Goal: Information Seeking & Learning: Find specific fact

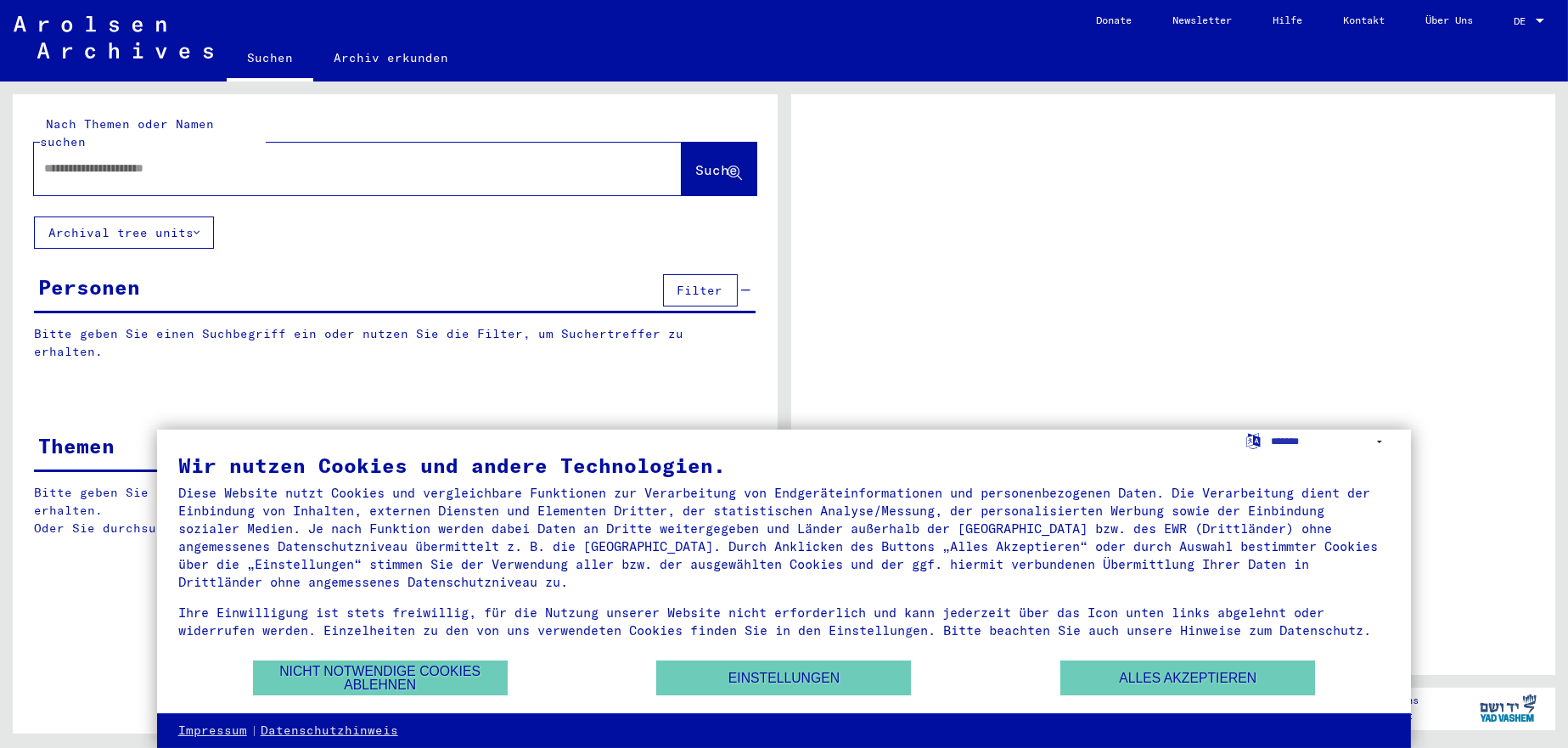
click at [165, 160] on input "text" at bounding box center [342, 168] width 597 height 18
type input "**********"
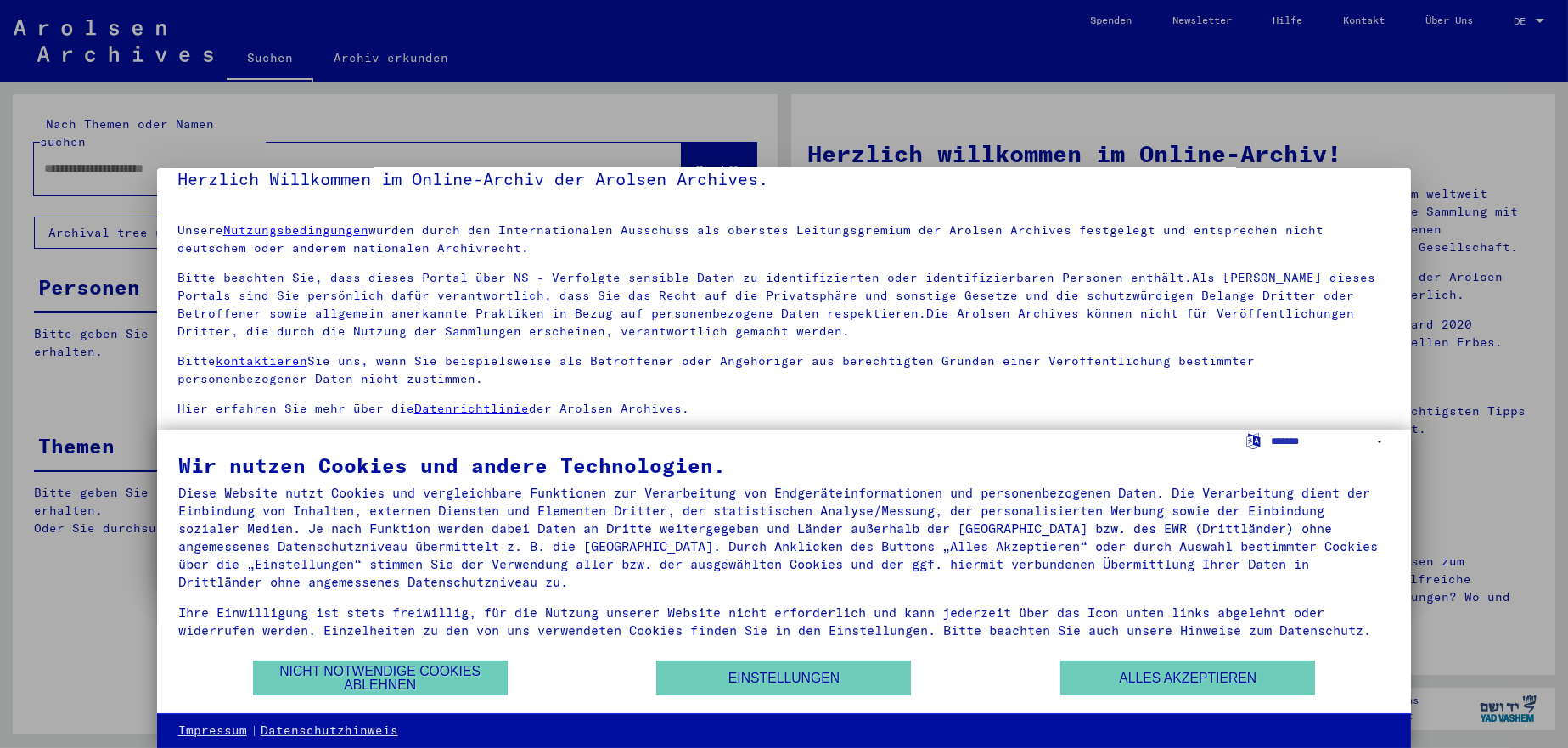
scroll to position [42, 0]
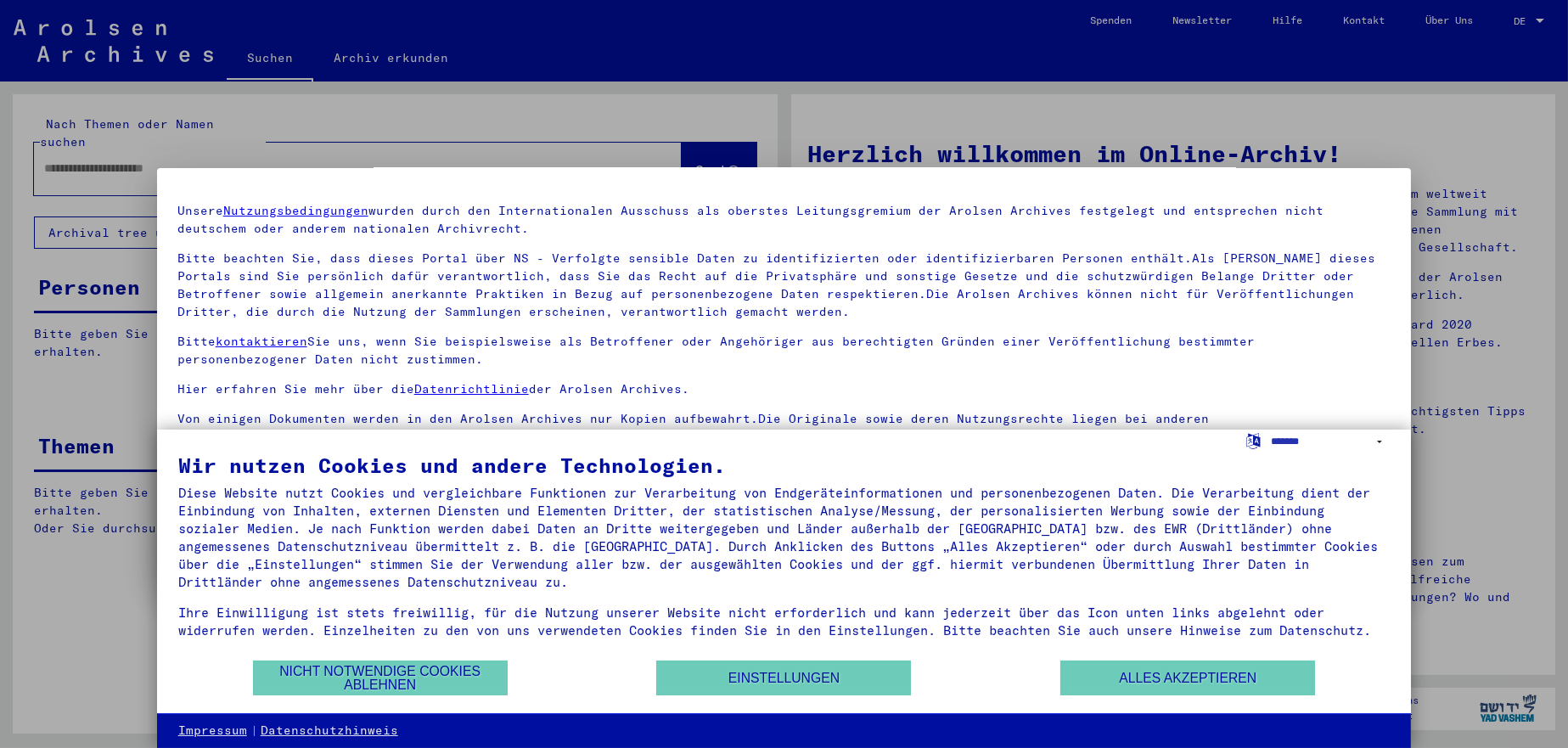
click at [1519, 20] on div at bounding box center [784, 374] width 1568 height 748
click at [1540, 19] on div at bounding box center [784, 374] width 1568 height 748
click at [1540, 20] on div at bounding box center [784, 374] width 1568 height 748
click at [1117, 671] on button "Alles akzeptieren" at bounding box center [1187, 677] width 254 height 35
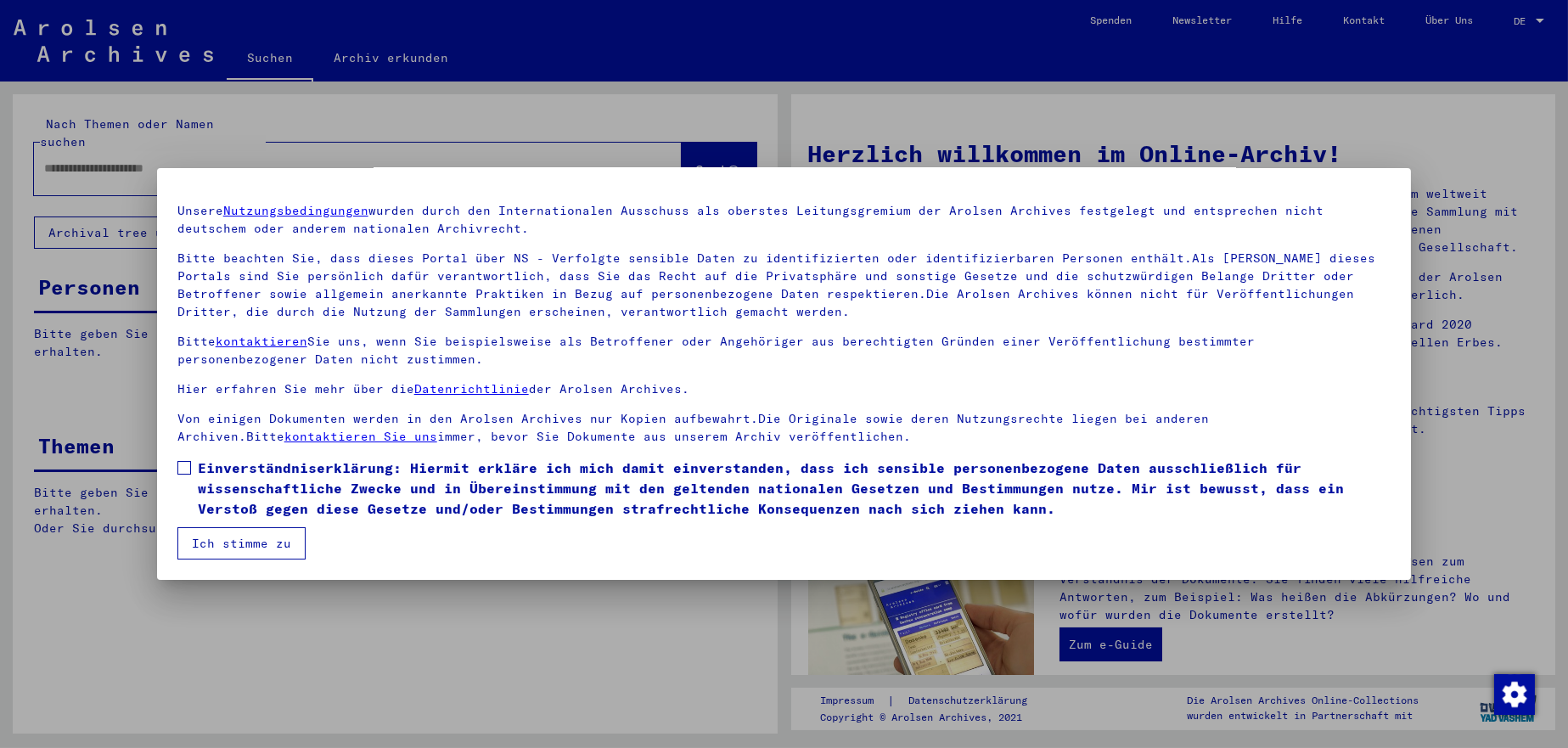
click at [235, 546] on button "Ich stimme zu" at bounding box center [241, 543] width 128 height 32
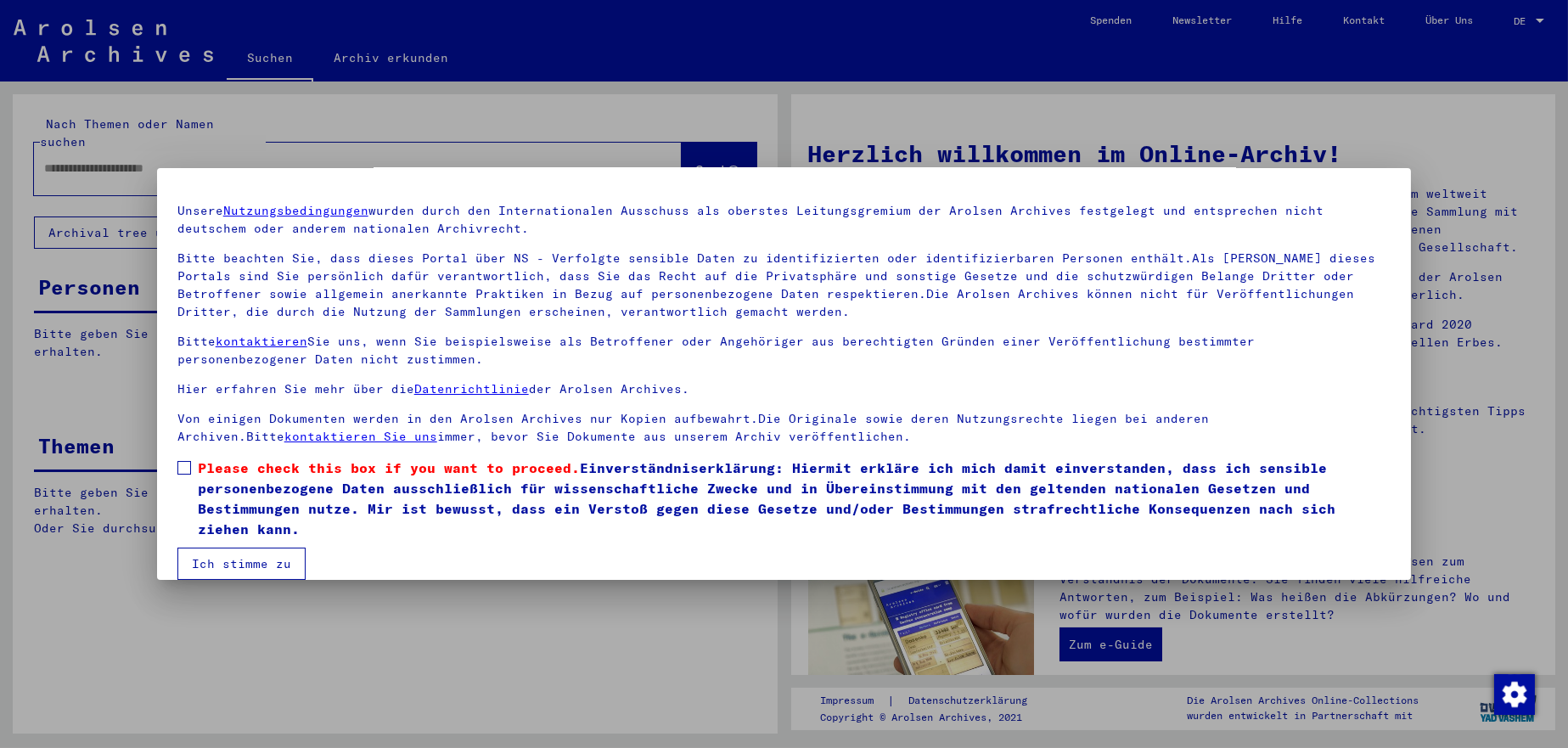
click at [187, 466] on span at bounding box center [184, 468] width 14 height 14
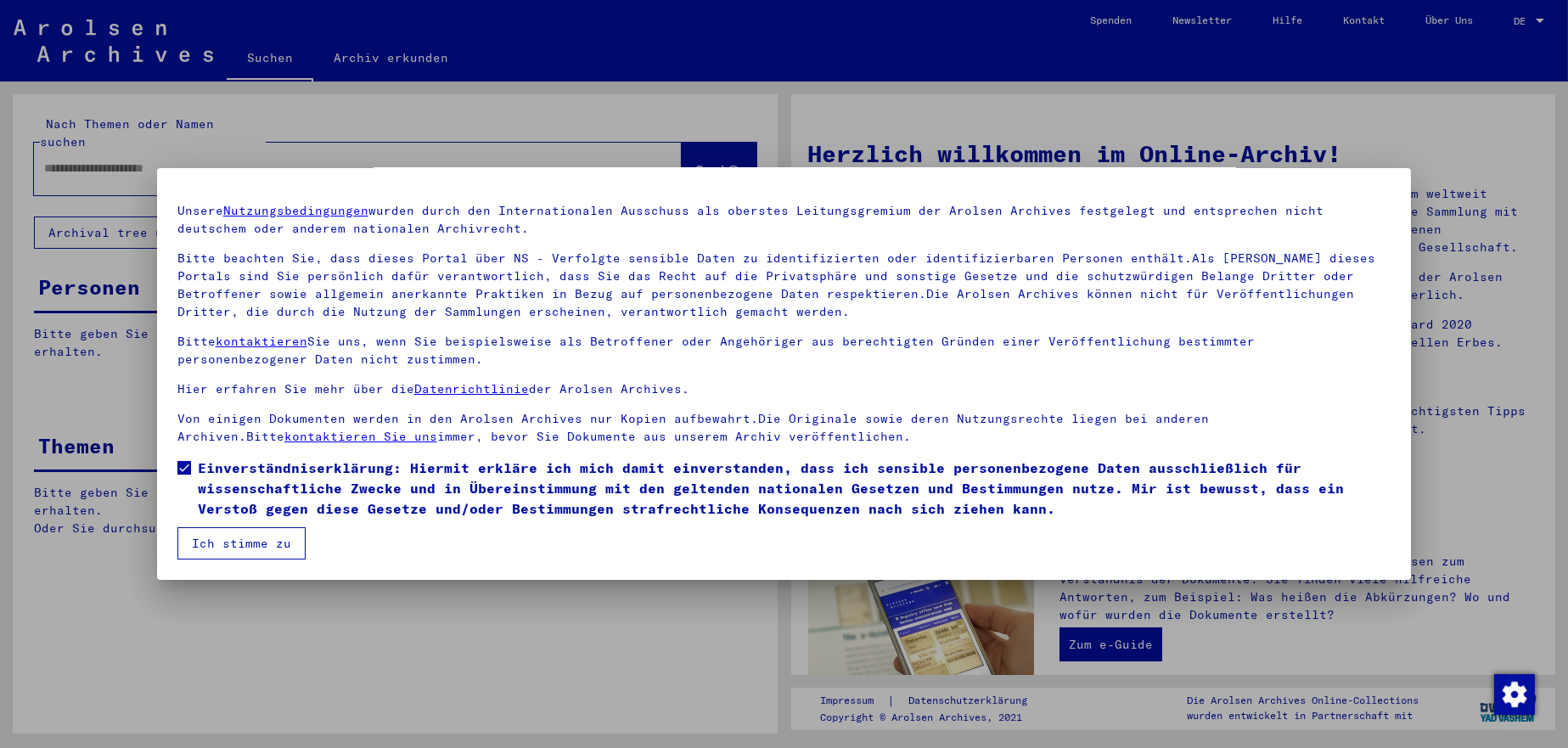
click at [242, 544] on button "Ich stimme zu" at bounding box center [241, 543] width 128 height 32
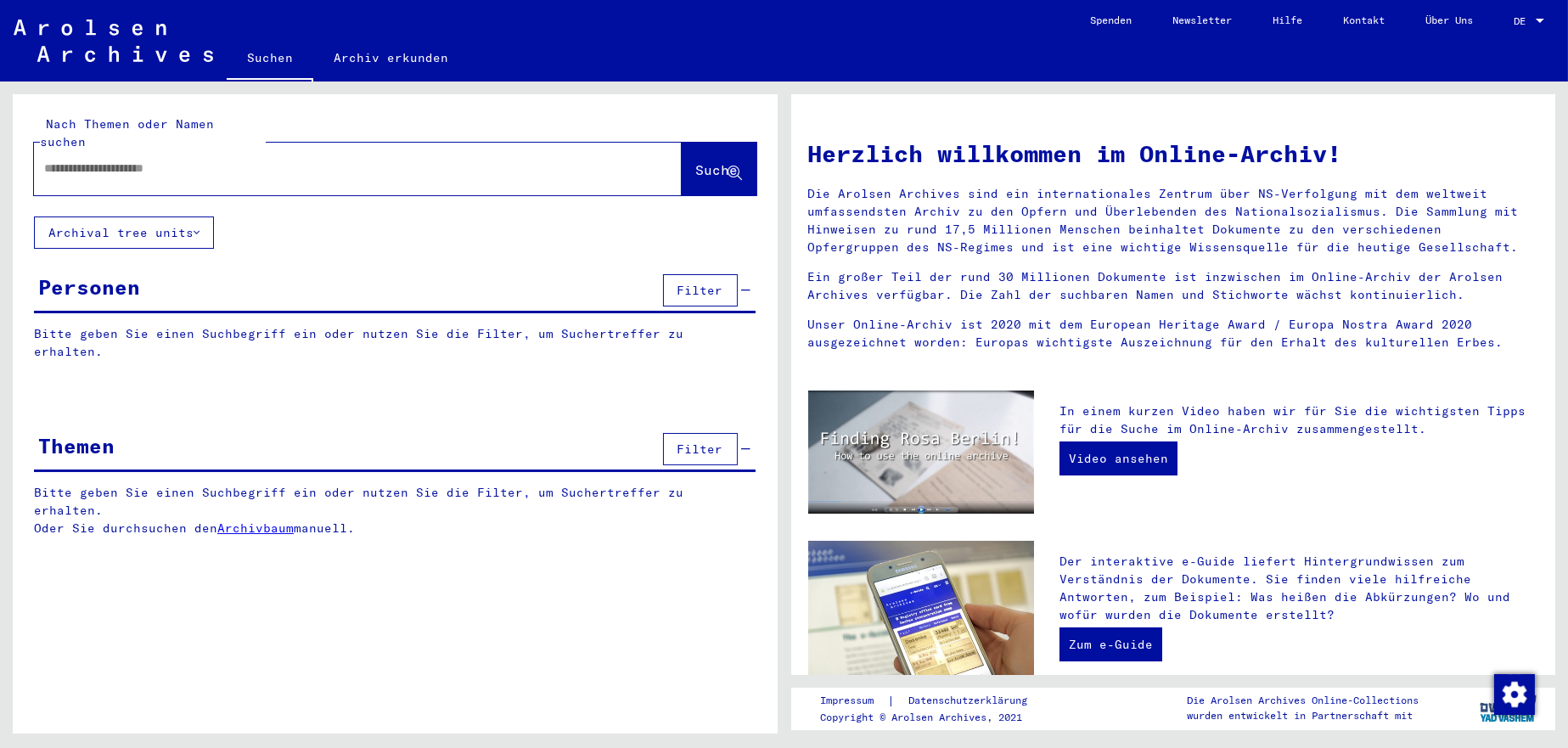
click at [1538, 22] on div at bounding box center [1539, 21] width 8 height 5
click at [1496, 27] on span "English" at bounding box center [1496, 30] width 41 height 13
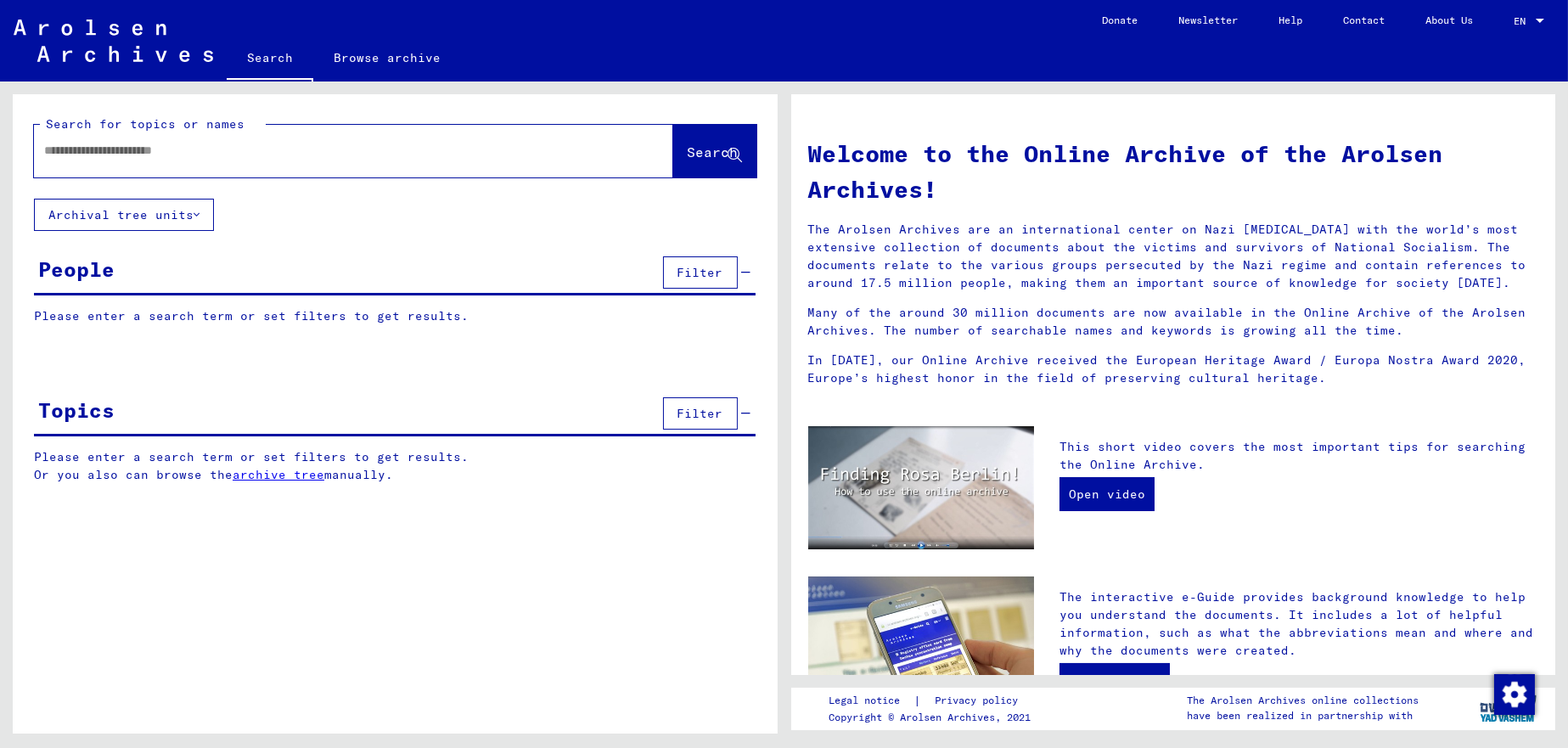
click at [115, 151] on input "text" at bounding box center [333, 151] width 578 height 18
click at [693, 151] on span "Search" at bounding box center [712, 151] width 50 height 17
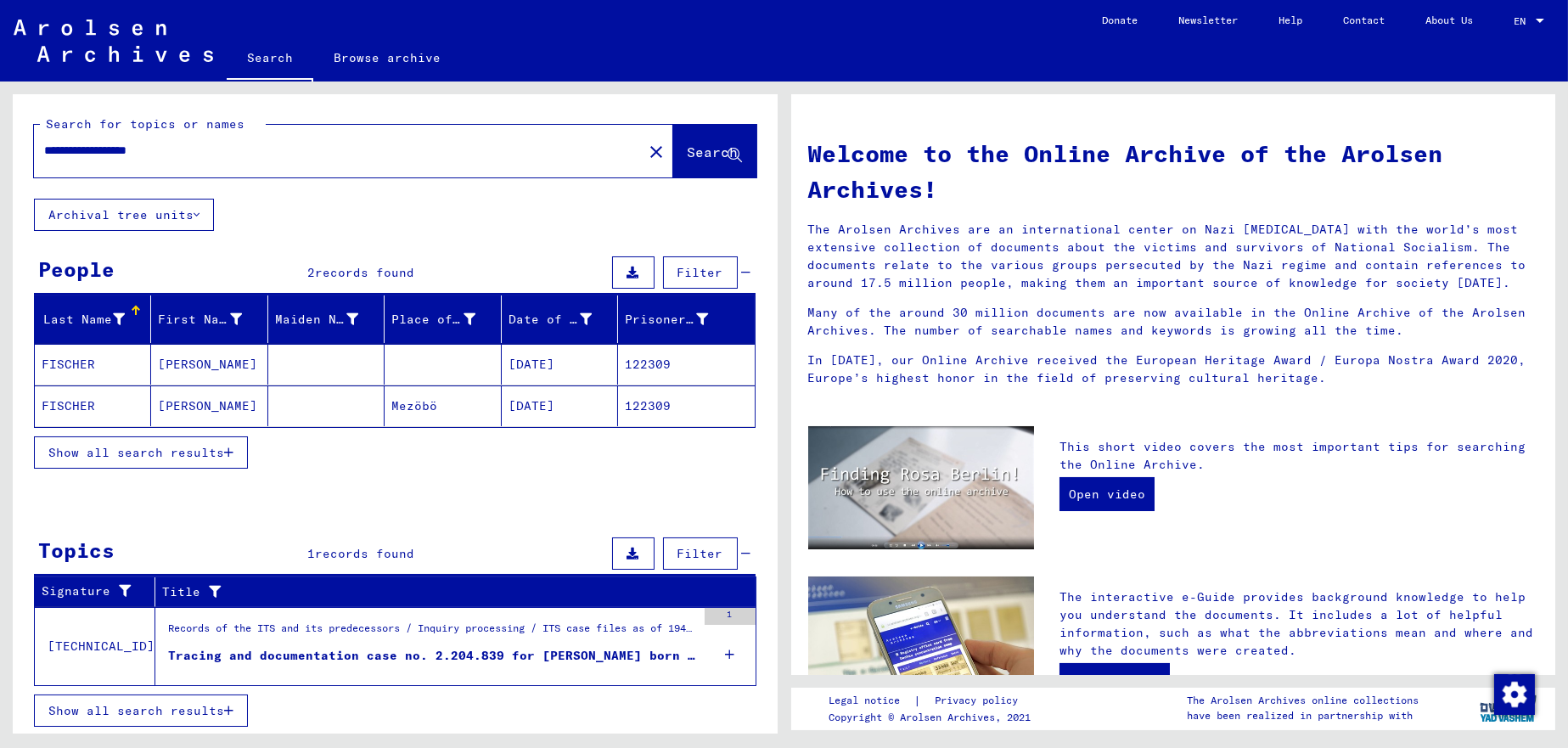
click at [637, 364] on mat-cell "122309" at bounding box center [685, 365] width 136 height 41
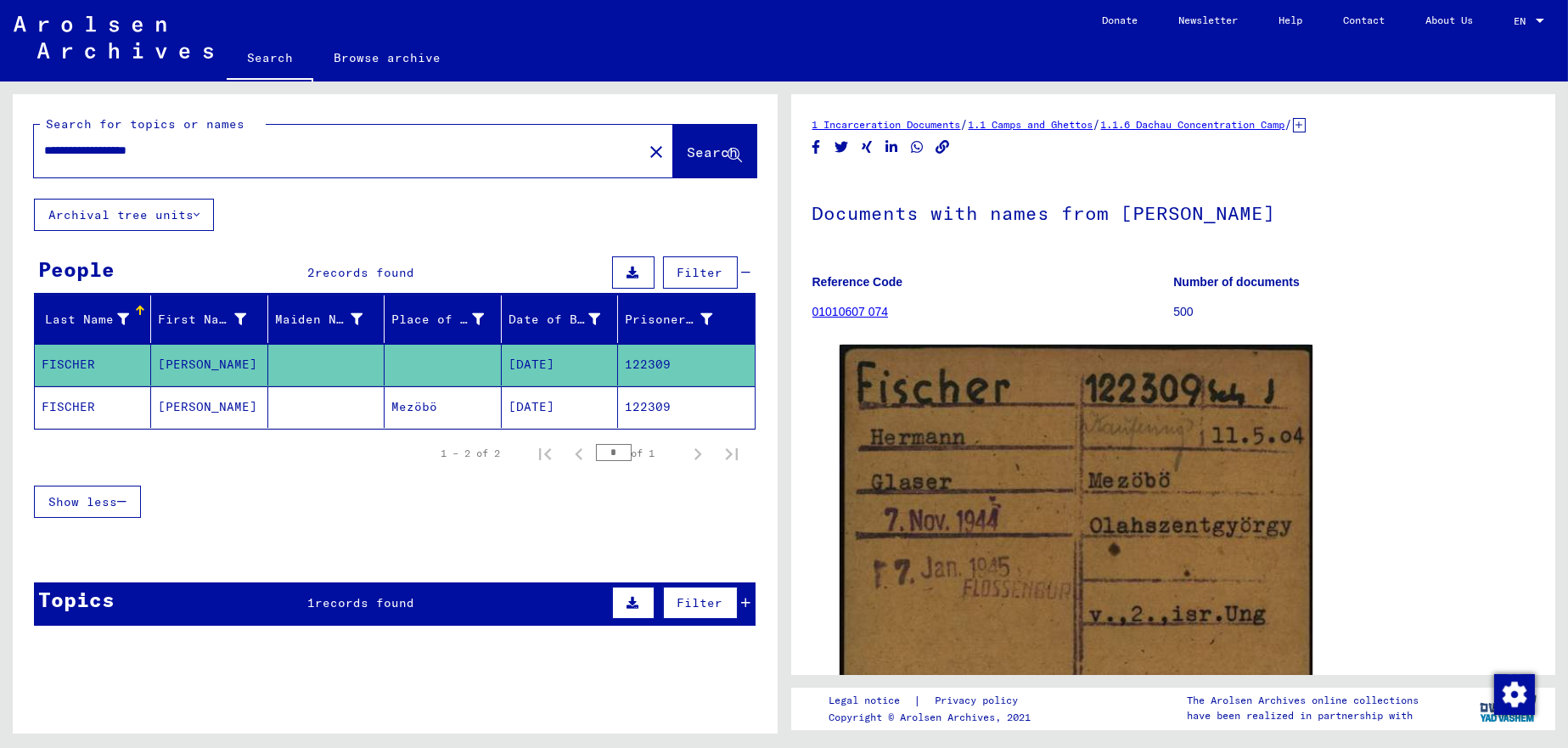
click at [636, 403] on mat-cell "122309" at bounding box center [685, 407] width 136 height 41
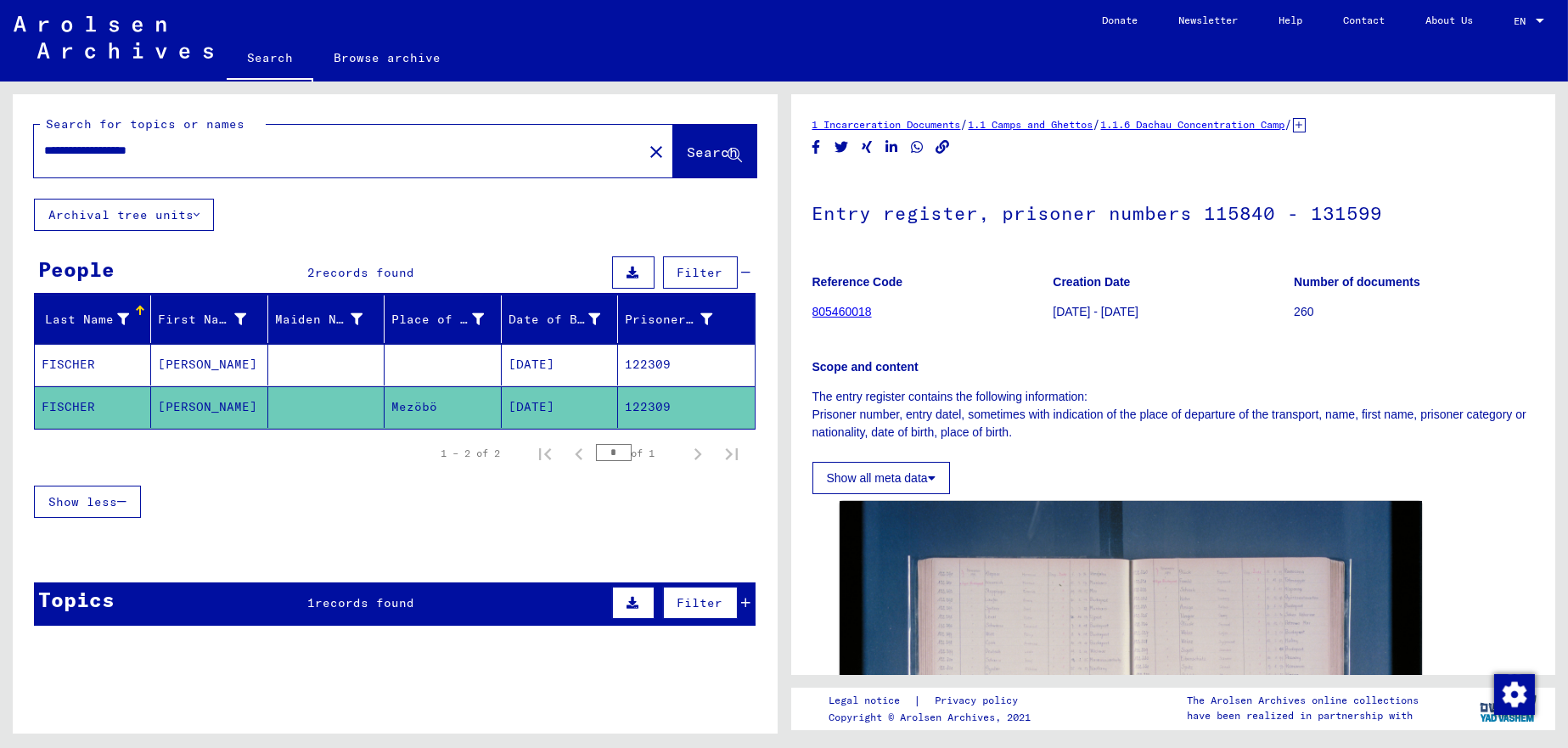
click at [184, 151] on input "**********" at bounding box center [338, 151] width 588 height 18
type input "**********"
click at [687, 159] on span "Search" at bounding box center [712, 151] width 50 height 17
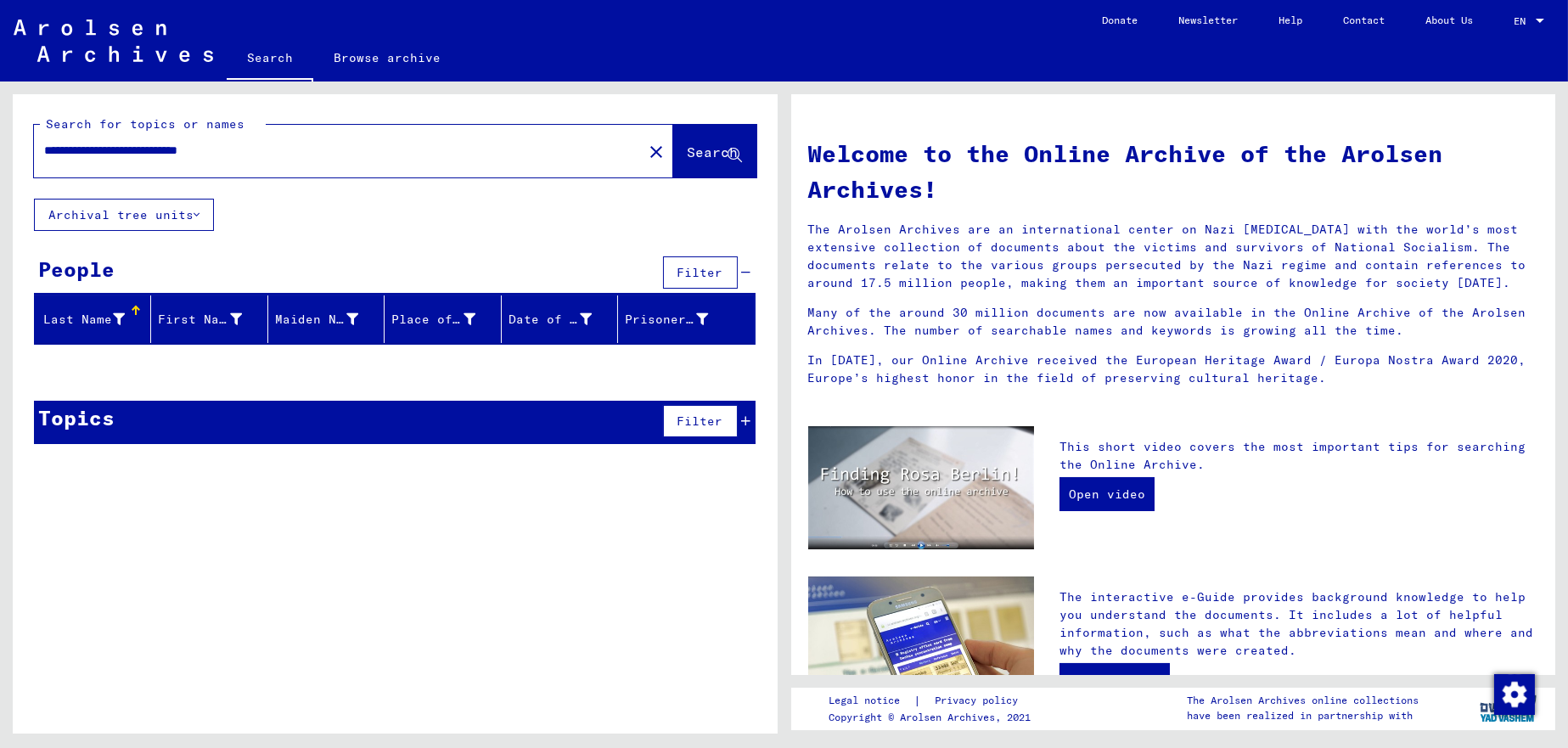
click at [198, 214] on icon at bounding box center [196, 214] width 6 height 12
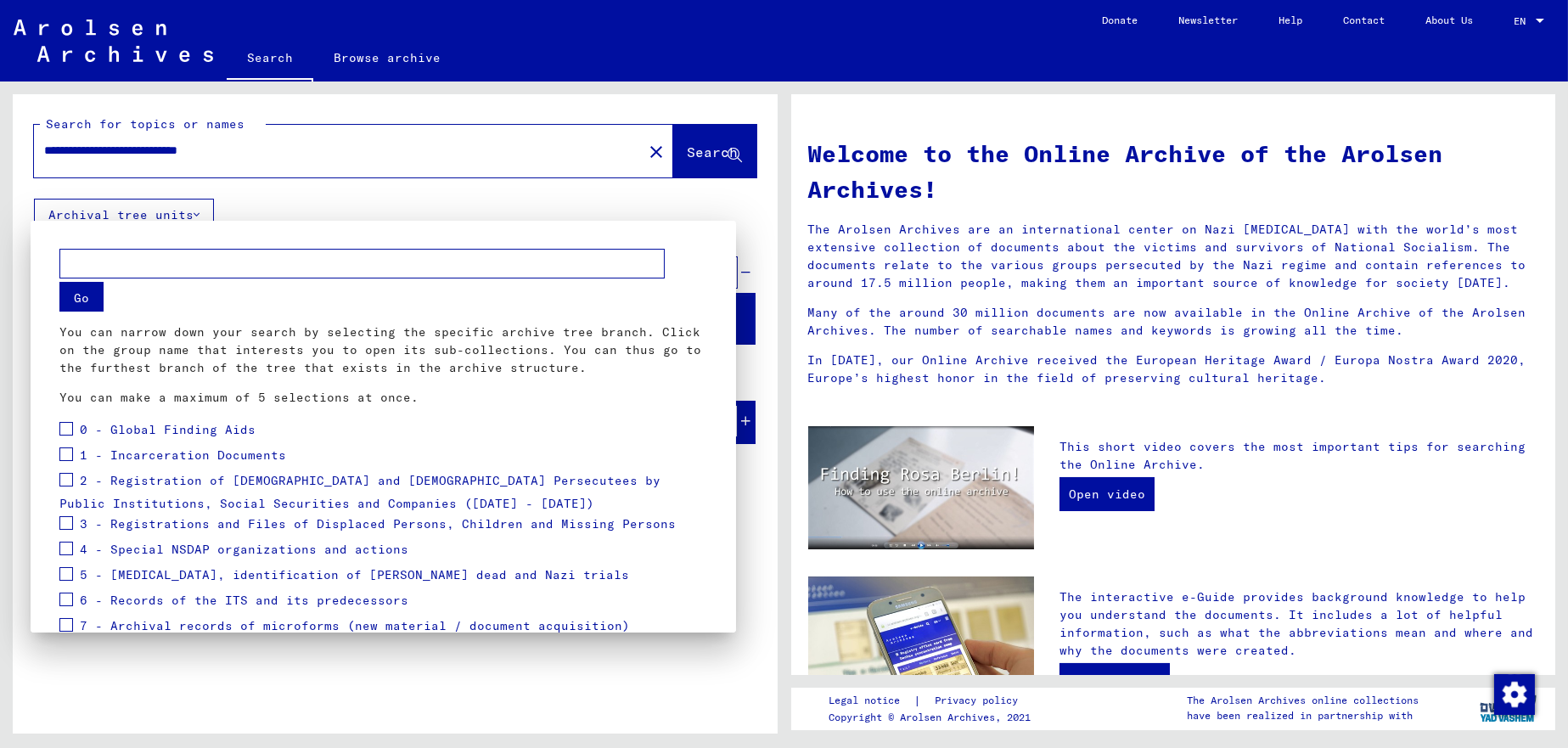
scroll to position [106, 0]
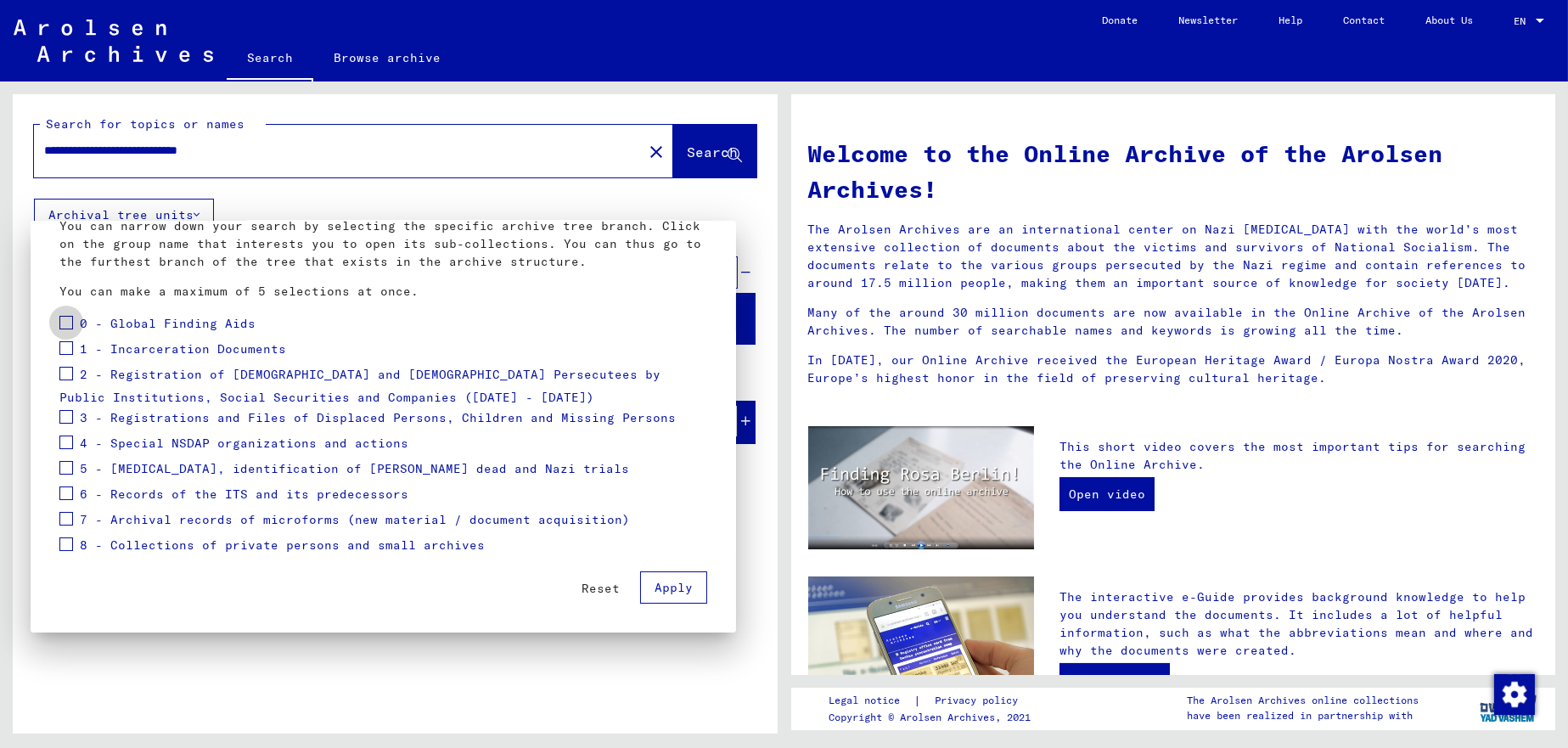
click at [72, 317] on span at bounding box center [66, 323] width 14 height 14
click at [676, 585] on span "Apply" at bounding box center [673, 587] width 38 height 15
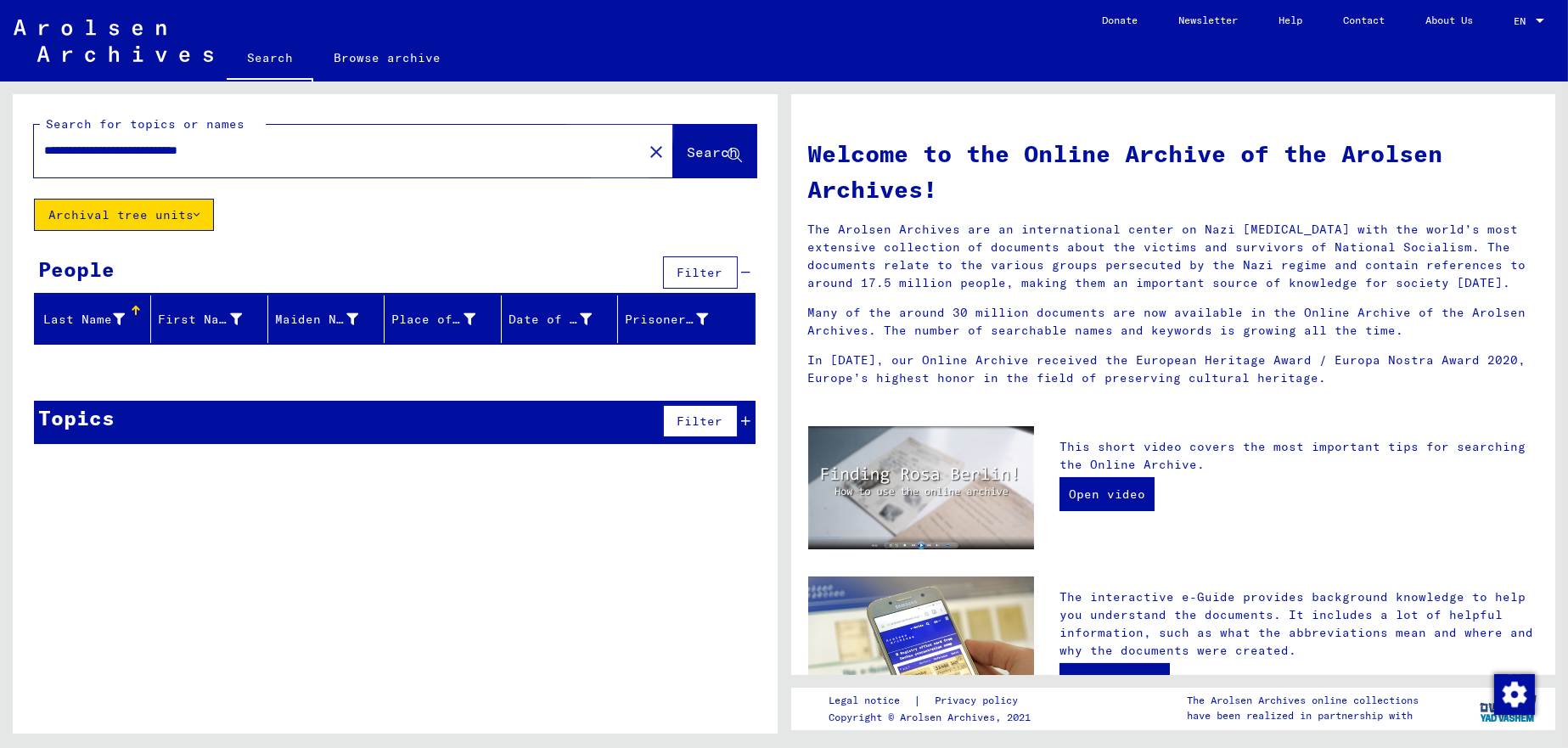
click at [688, 151] on span "Search" at bounding box center [712, 151] width 50 height 17
click at [687, 146] on span "Search" at bounding box center [712, 151] width 50 height 17
